Goal: Find specific page/section: Find specific page/section

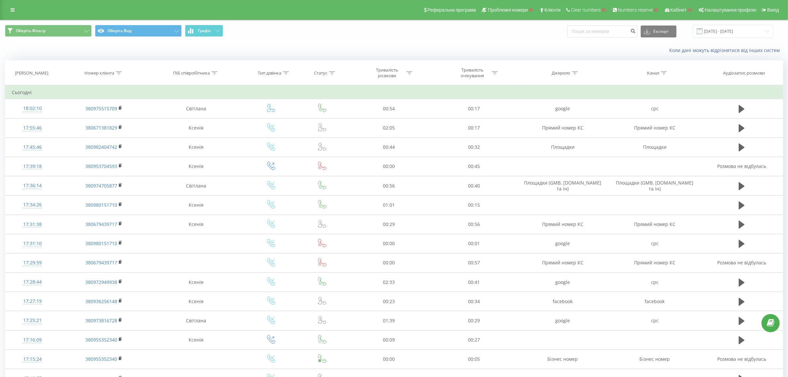
click at [120, 74] on icon at bounding box center [119, 72] width 6 height 3
click at [96, 121] on input "text" at bounding box center [104, 121] width 58 height 12
type input "7087"
click button "OK" at bounding box center [118, 133] width 28 height 8
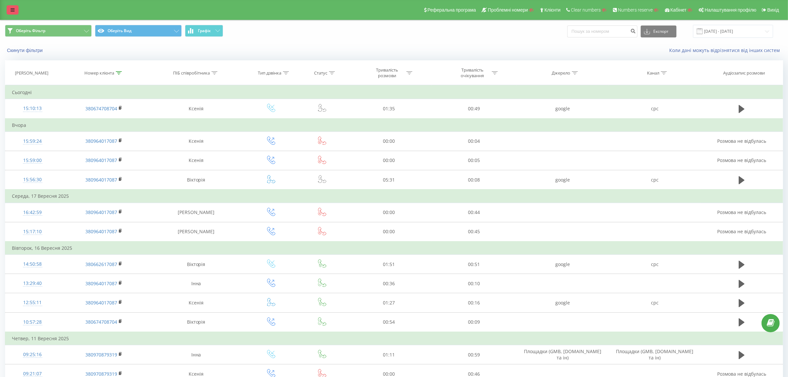
click at [17, 12] on link at bounding box center [13, 9] width 12 height 9
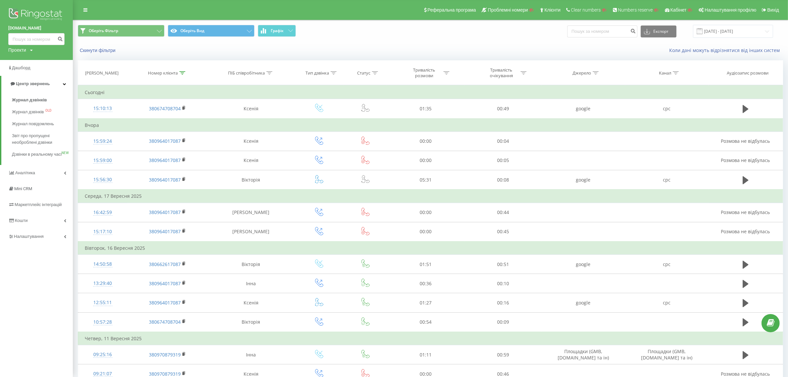
click at [27, 49] on div "Проекти Пошук" at bounding box center [20, 50] width 25 height 7
click at [24, 57] on input "text" at bounding box center [26, 60] width 33 height 10
paste input "[DOMAIN_NAME]"
type input "[DOMAIN_NAME]"
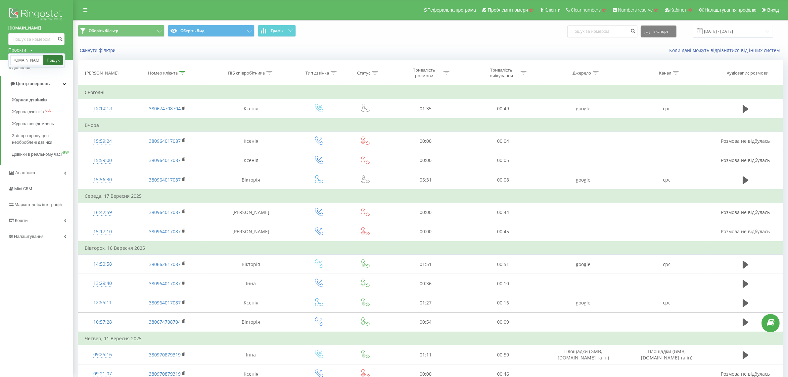
scroll to position [0, 0]
drag, startPoint x: 43, startPoint y: 57, endPoint x: 55, endPoint y: 56, distance: 11.3
click at [55, 56] on link "Пошук" at bounding box center [53, 60] width 20 height 10
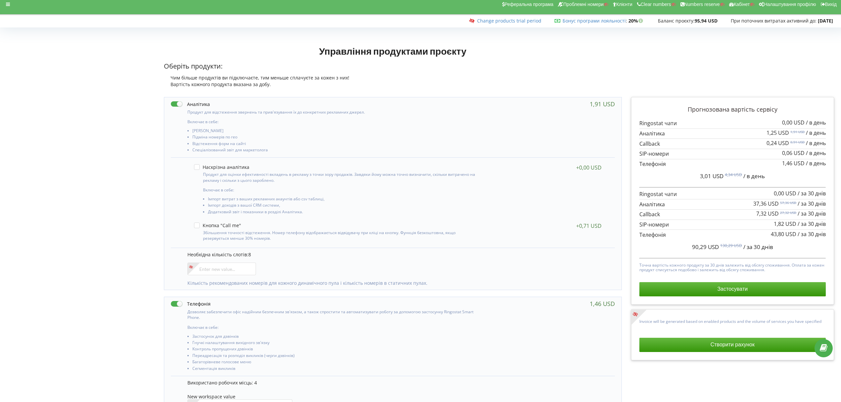
scroll to position [3, 0]
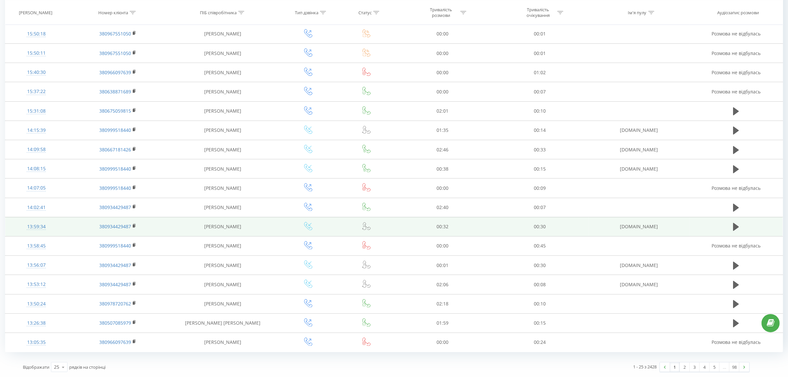
scroll to position [231, 0]
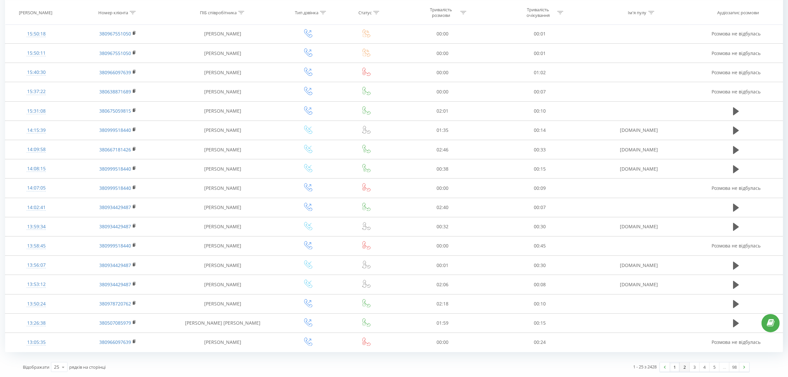
click at [682, 365] on link "2" at bounding box center [685, 366] width 10 height 9
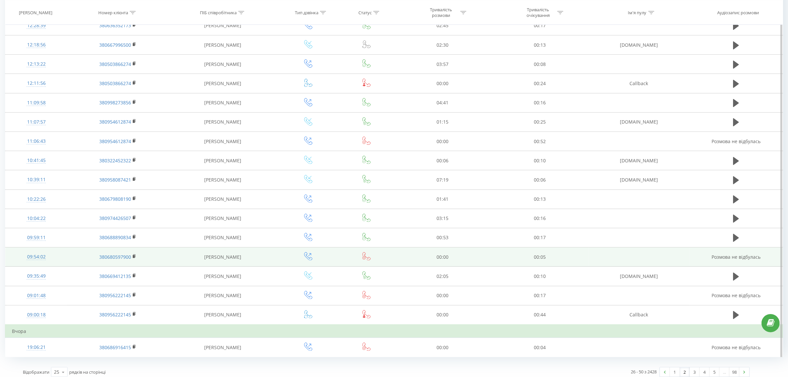
scroll to position [244, 0]
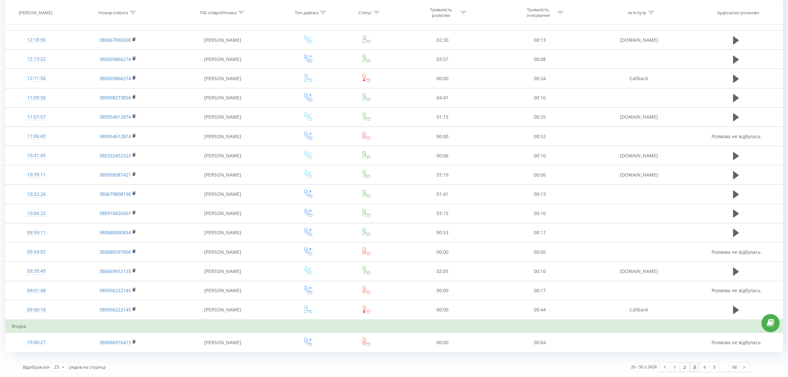
click at [694, 366] on link "3" at bounding box center [695, 366] width 10 height 9
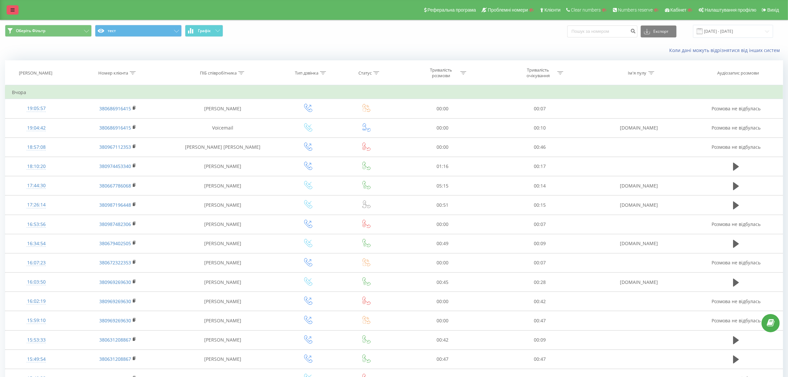
click at [9, 7] on link at bounding box center [13, 9] width 12 height 9
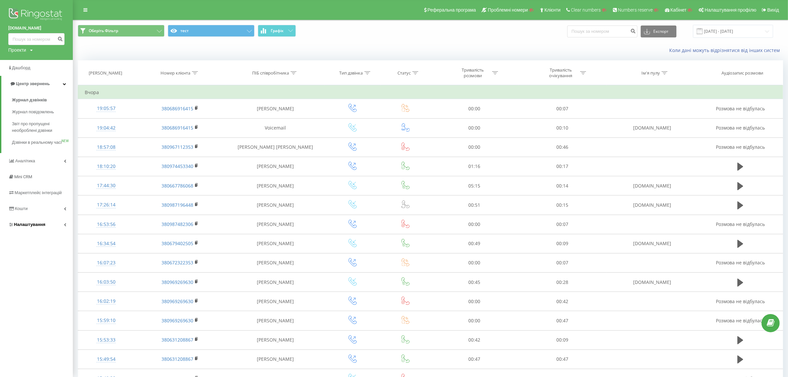
click at [40, 227] on span "Налаштування" at bounding box center [29, 224] width 31 height 5
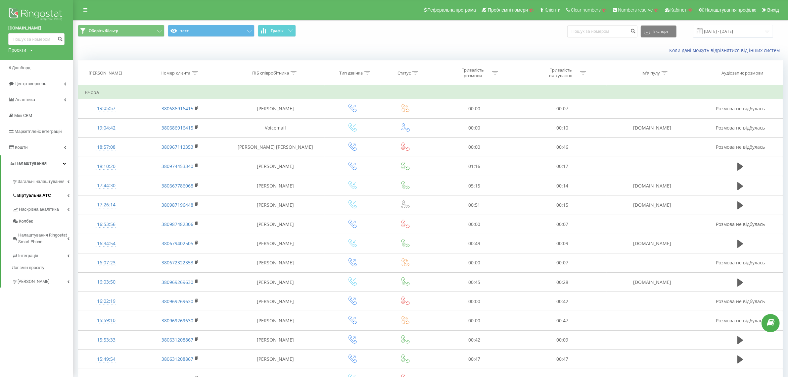
click at [41, 197] on span "Віртуальна АТС" at bounding box center [34, 195] width 34 height 7
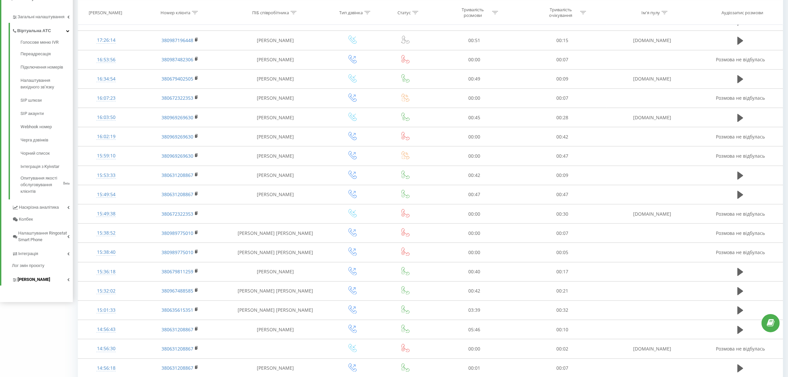
scroll to position [166, 0]
click at [45, 252] on link "Інтеграція" at bounding box center [42, 252] width 61 height 14
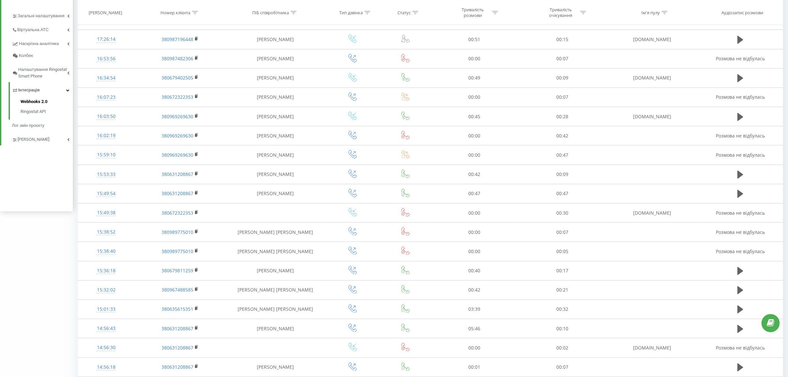
click at [33, 105] on span "Webhooks 2.0" at bounding box center [34, 101] width 27 height 7
